Goal: Information Seeking & Learning: Learn about a topic

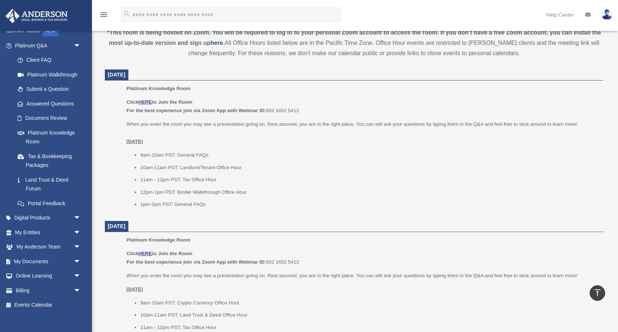
scroll to position [59, 0]
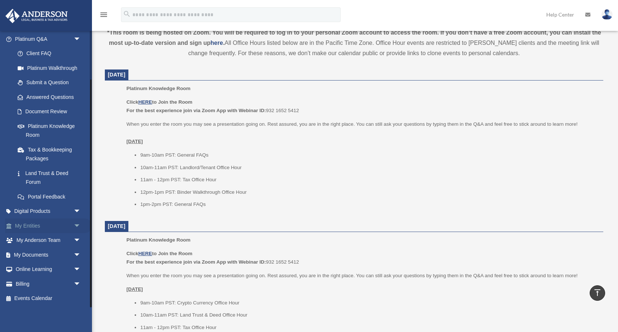
click at [74, 225] on span "arrow_drop_down" at bounding box center [81, 226] width 15 height 15
click at [44, 242] on link "Overview" at bounding box center [51, 240] width 82 height 15
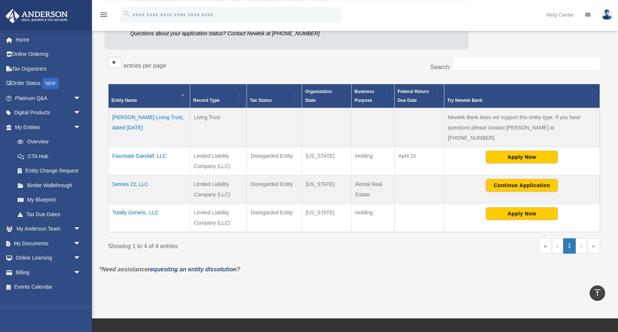
scroll to position [102, 0]
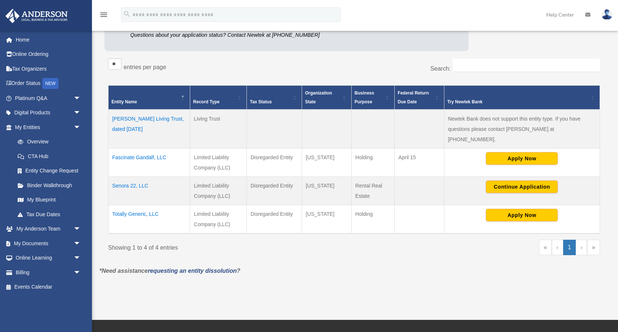
click at [141, 149] on td "Fascinate Gandalf, LLC" at bounding box center [150, 163] width 82 height 28
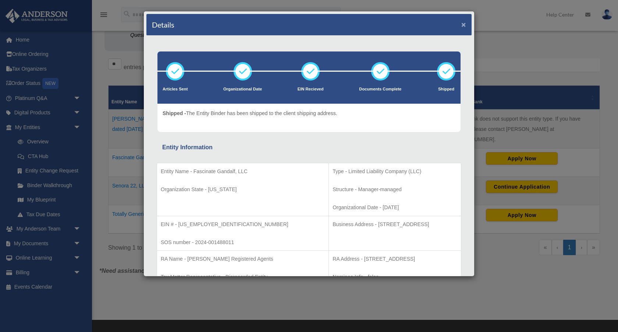
click at [462, 24] on button "×" at bounding box center [463, 25] width 5 height 8
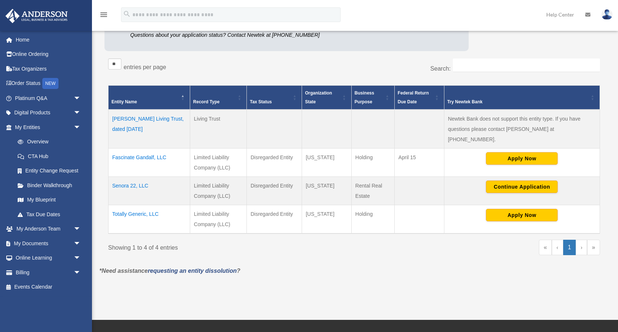
click at [121, 177] on td "Senora 22, LLC" at bounding box center [150, 191] width 82 height 28
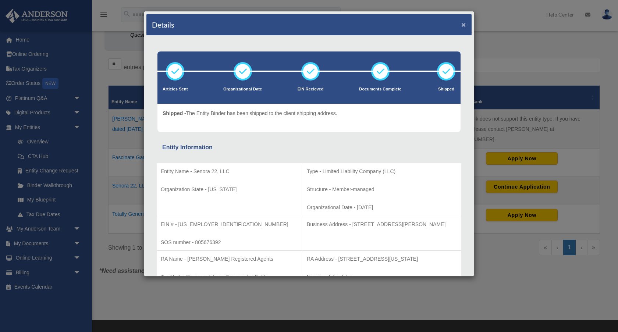
click at [465, 26] on button "×" at bounding box center [463, 25] width 5 height 8
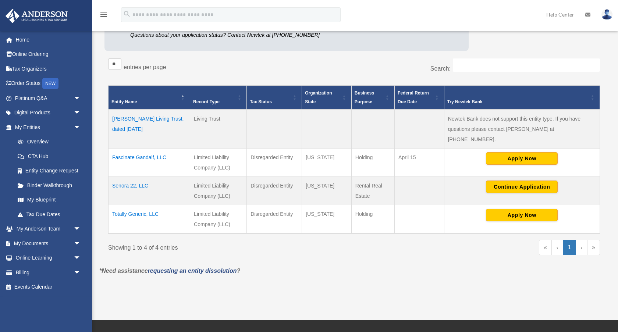
click at [128, 206] on td "Totally Generic, LLC" at bounding box center [150, 219] width 82 height 29
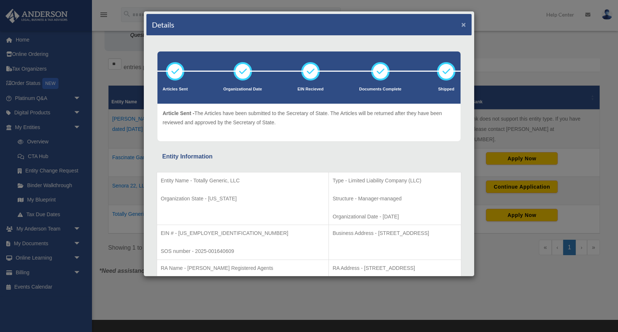
click at [463, 27] on button "×" at bounding box center [463, 25] width 5 height 8
